Goal: Task Accomplishment & Management: Manage account settings

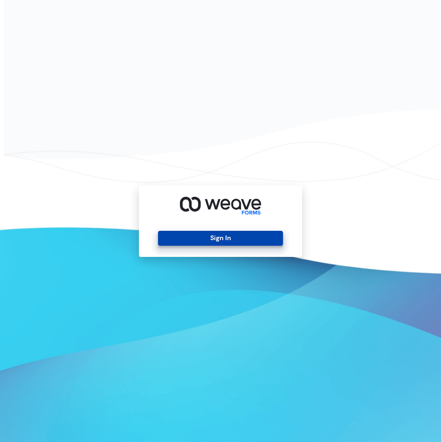
click at [184, 231] on button "Sign In" at bounding box center [220, 238] width 125 height 15
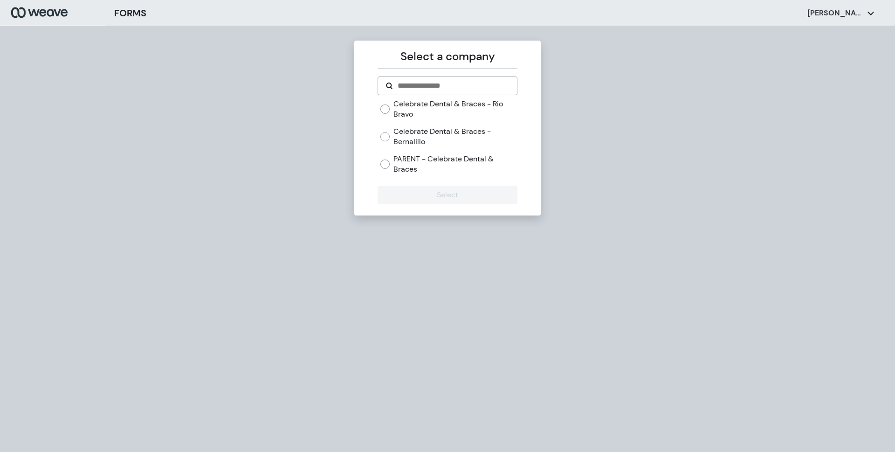
click at [416, 137] on label "Celebrate Dental & Braces - Bernalillo" at bounding box center [456, 136] width 124 height 20
click at [415, 192] on button "Select" at bounding box center [447, 195] width 139 height 19
